Goal: Information Seeking & Learning: Learn about a topic

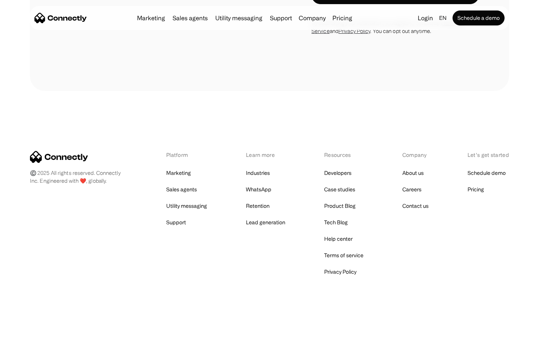
scroll to position [2519, 0]
